Goal: Transaction & Acquisition: Purchase product/service

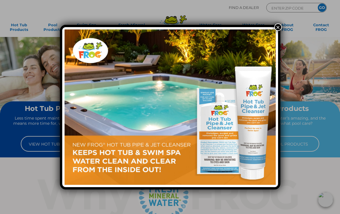
click at [276, 26] on button "×" at bounding box center [277, 26] width 7 height 7
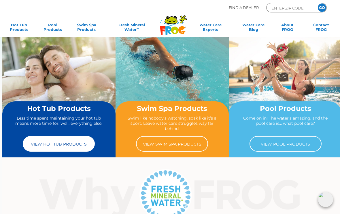
click at [66, 144] on link "View Hot Tub Products" at bounding box center [59, 144] width 72 height 16
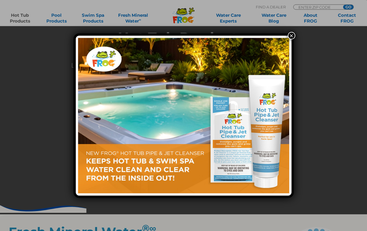
scroll to position [117, 0]
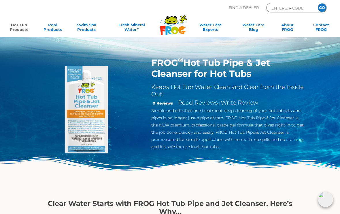
click at [339, 123] on div "FROG ® Hot Tub Pipe & Jet Cleanser for Hot Tubs Keeps Hot Tub Water Clean and C…" at bounding box center [170, 96] width 340 height 193
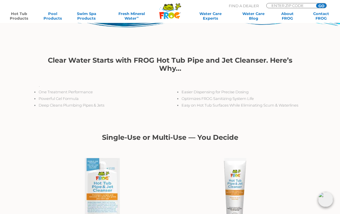
scroll to position [143, 0]
click at [283, 165] on div at bounding box center [235, 194] width 131 height 86
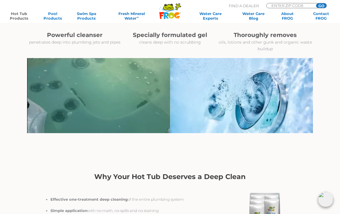
scroll to position [545, 0]
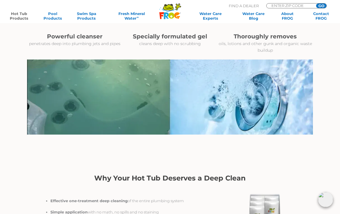
click at [68, 97] on img at bounding box center [170, 96] width 286 height 75
click at [63, 94] on img at bounding box center [170, 96] width 286 height 75
click at [56, 37] on h3 "Powerful cleanser" at bounding box center [74, 36] width 95 height 8
